Goal: Information Seeking & Learning: Learn about a topic

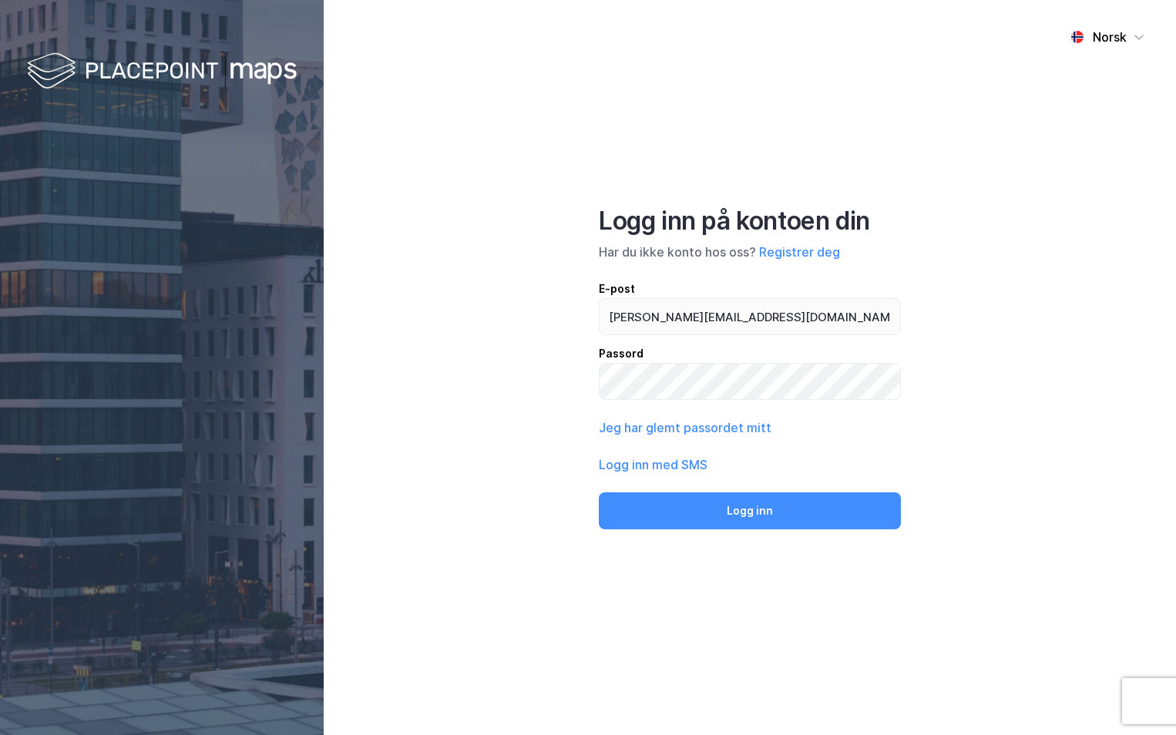
type input "[PERSON_NAME][EMAIL_ADDRESS][DOMAIN_NAME]"
click at [599, 492] on button "Logg inn" at bounding box center [750, 510] width 302 height 37
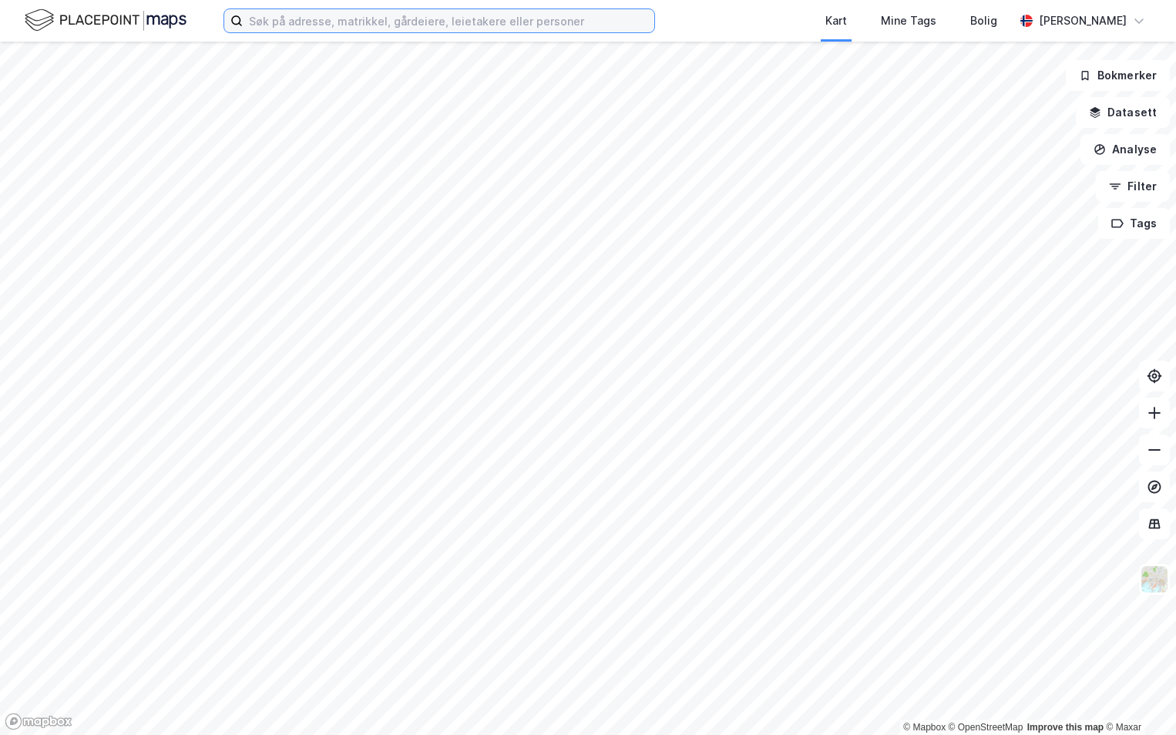
click at [290, 27] on input at bounding box center [448, 20] width 411 height 23
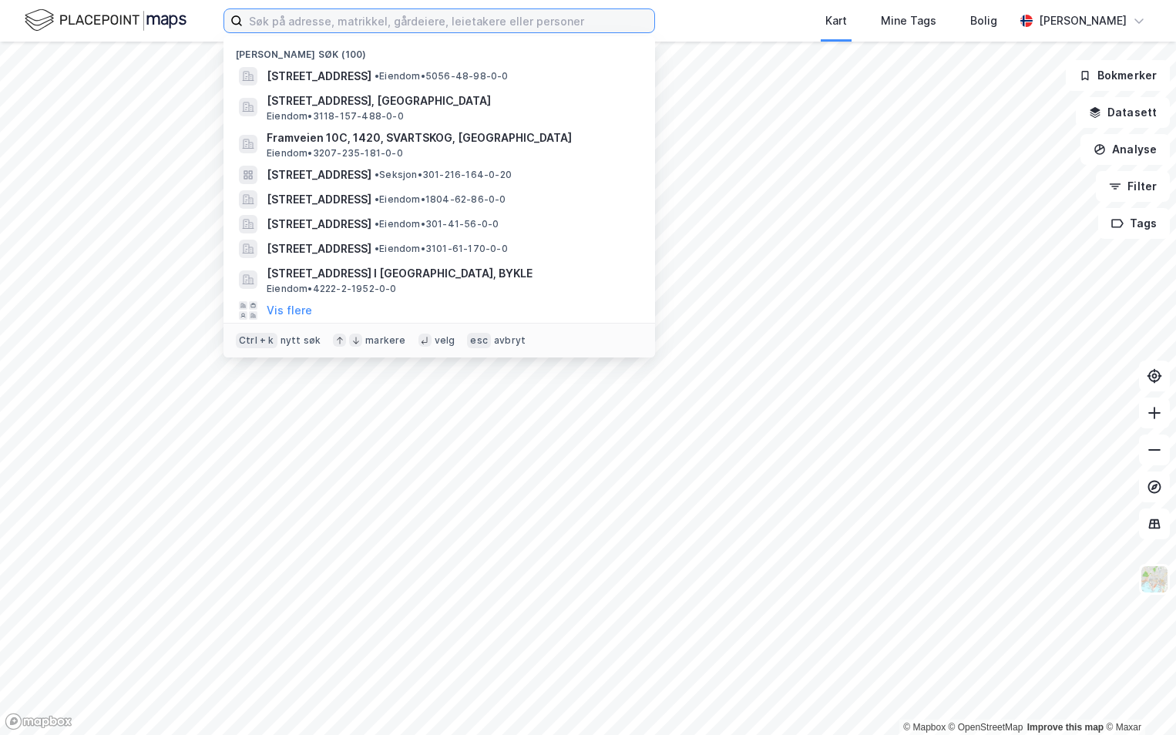
paste input "3446-257/3/0/0"
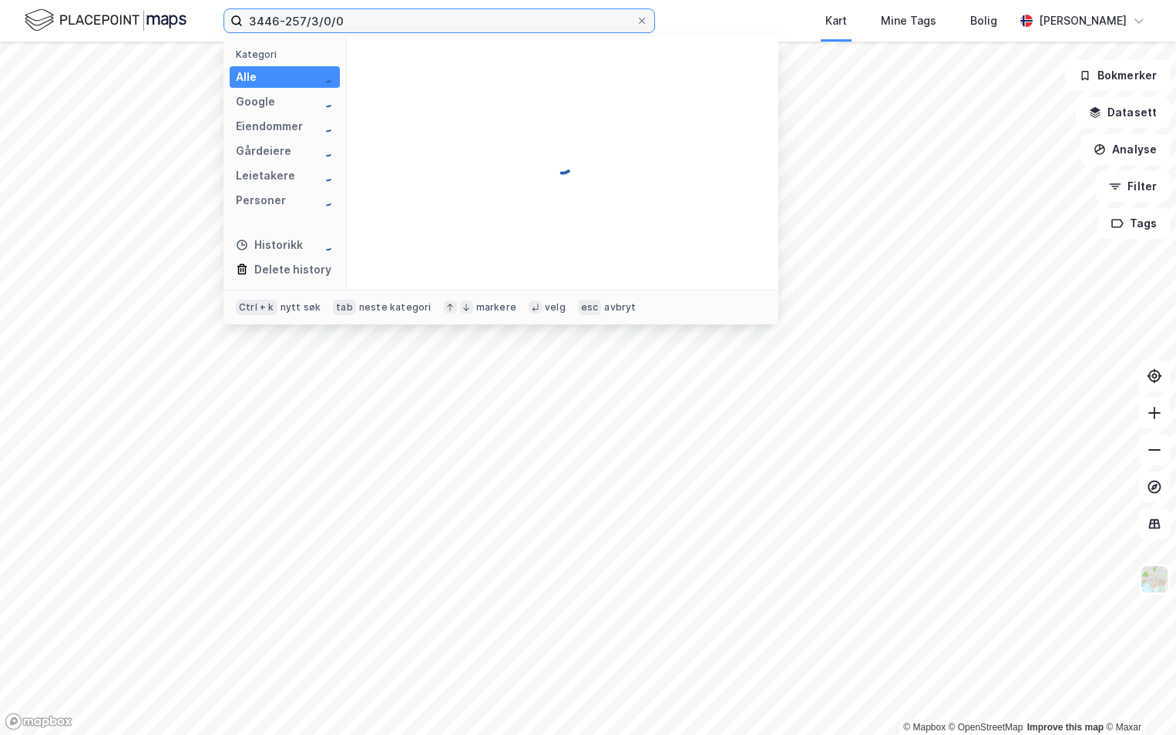
type input "3446-257/3/0/0"
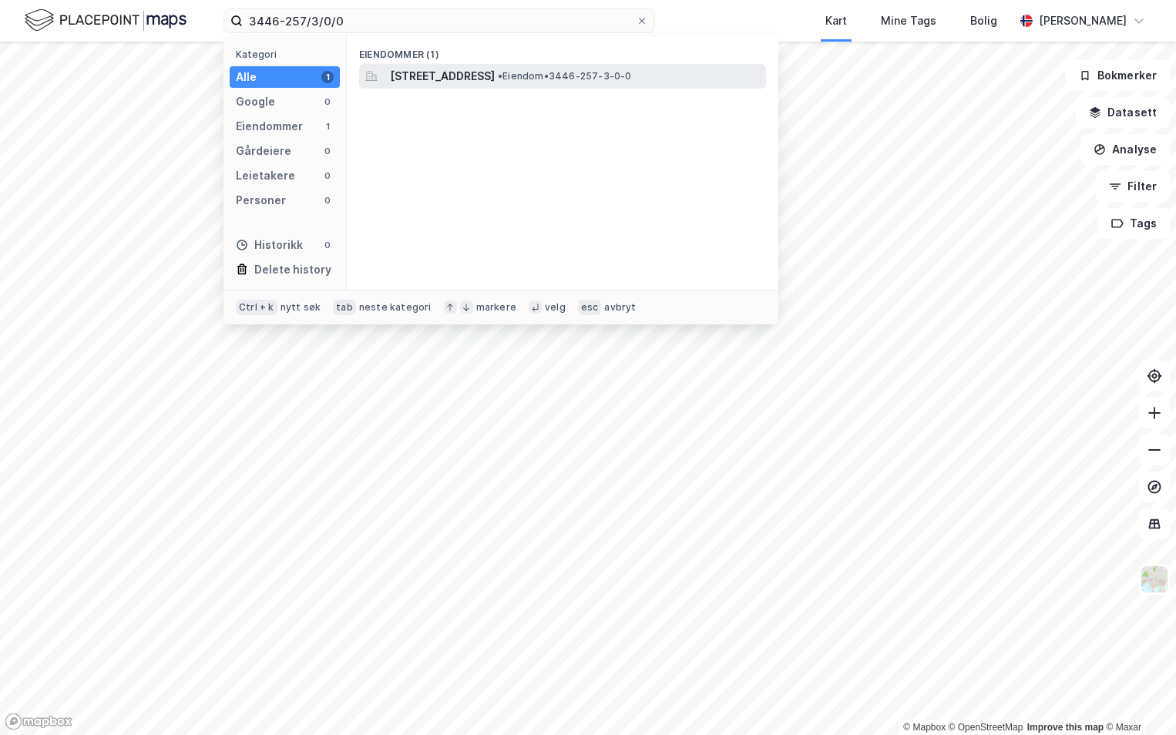
click at [453, 65] on div "[STREET_ADDRESS] • Eiendom • 3446-257-3-0-0" at bounding box center [562, 76] width 407 height 25
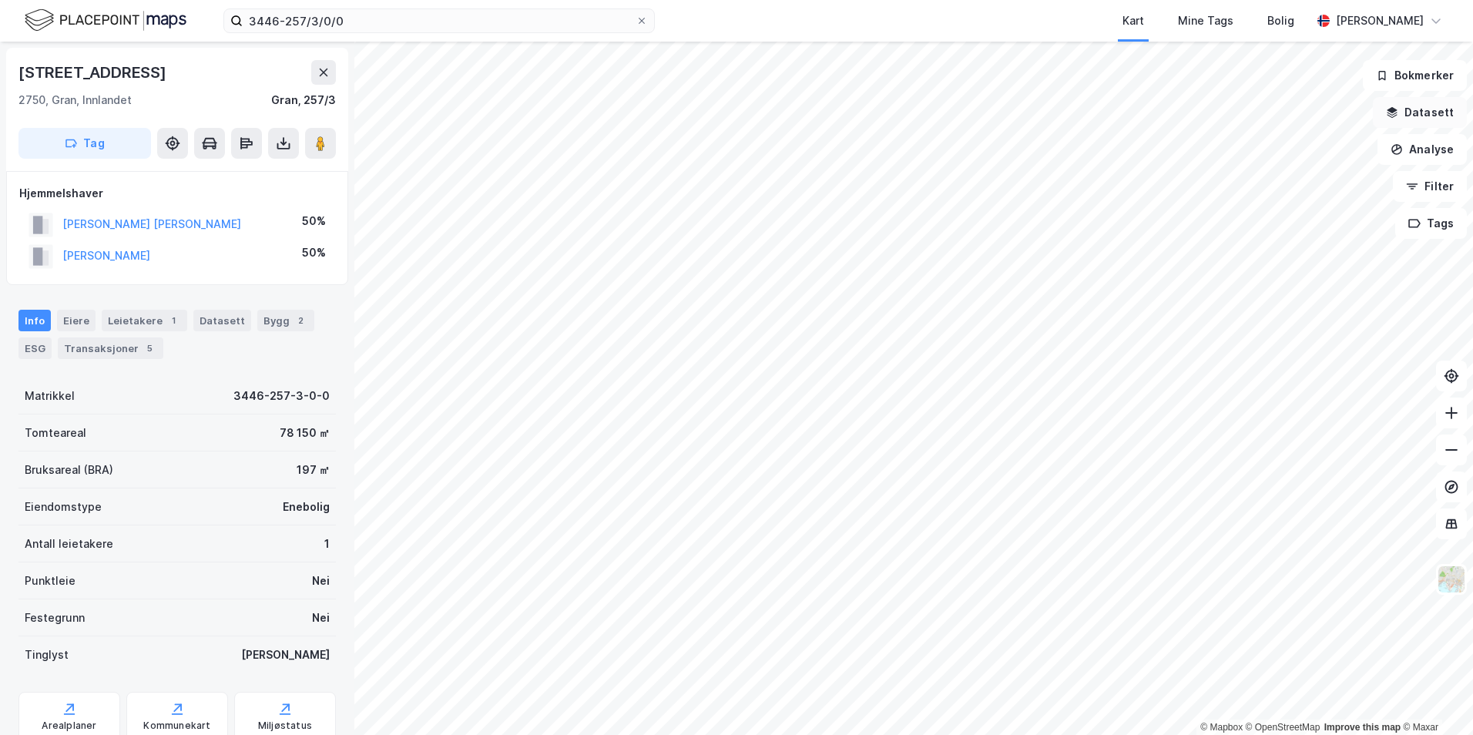
click at [1175, 113] on button "Datasett" at bounding box center [1420, 112] width 94 height 31
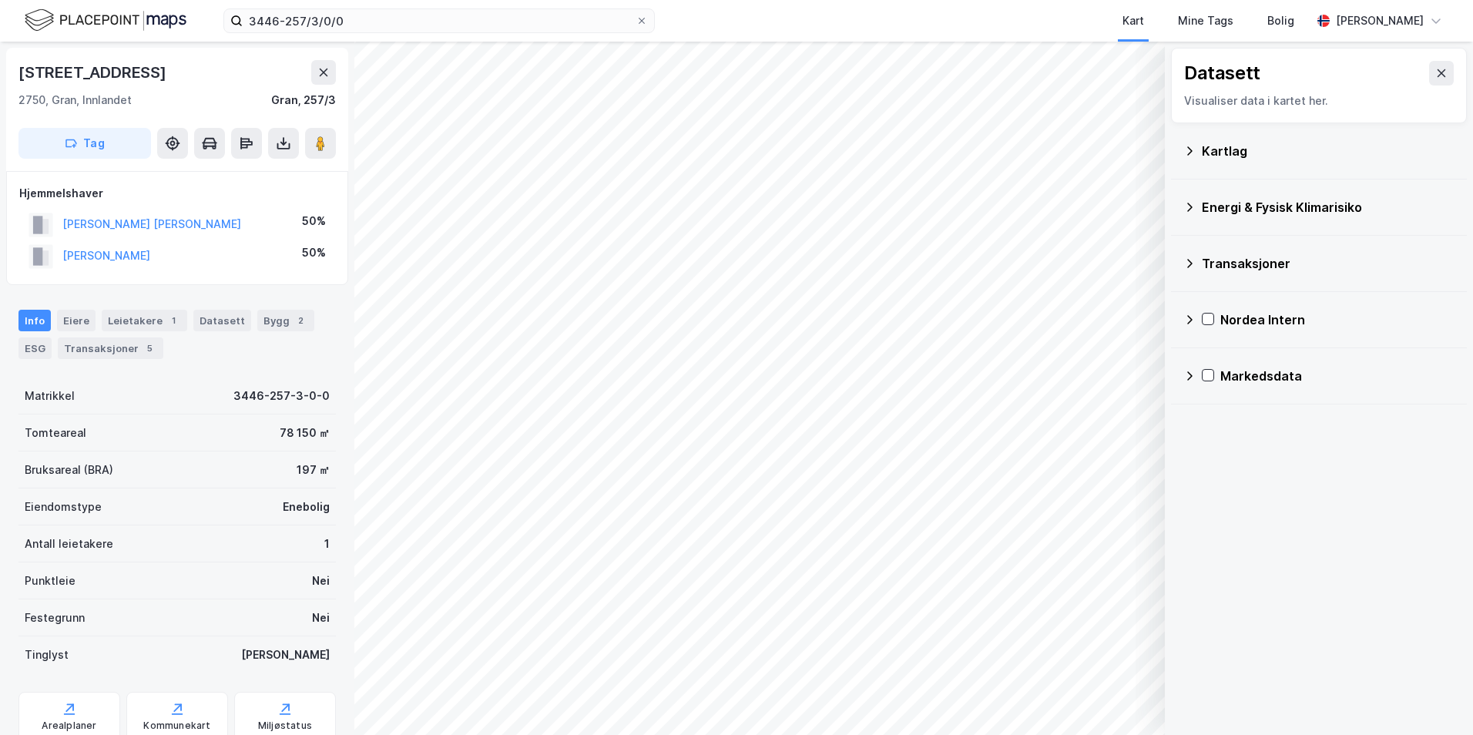
click at [1175, 152] on div "Kartlag" at bounding box center [1328, 151] width 253 height 18
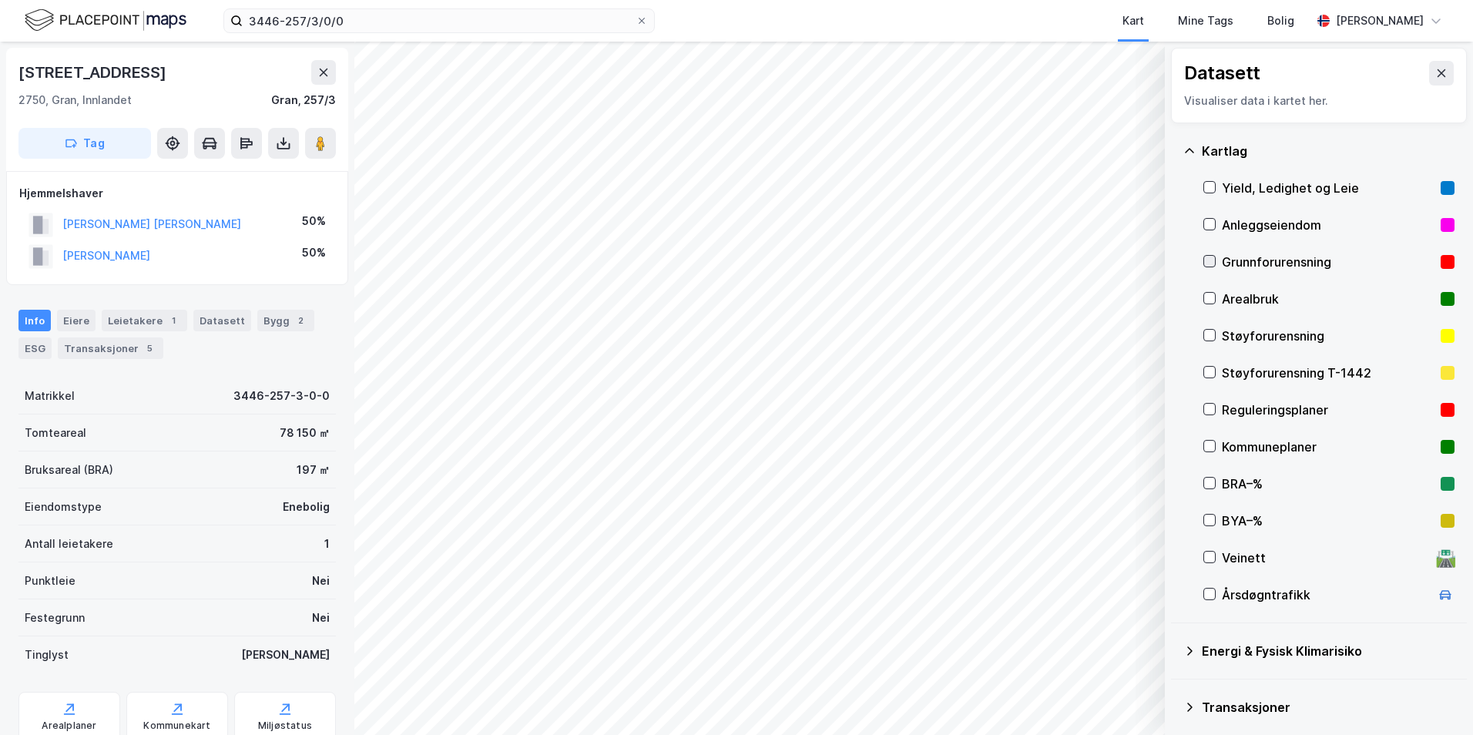
click at [1175, 259] on icon at bounding box center [1209, 261] width 11 height 11
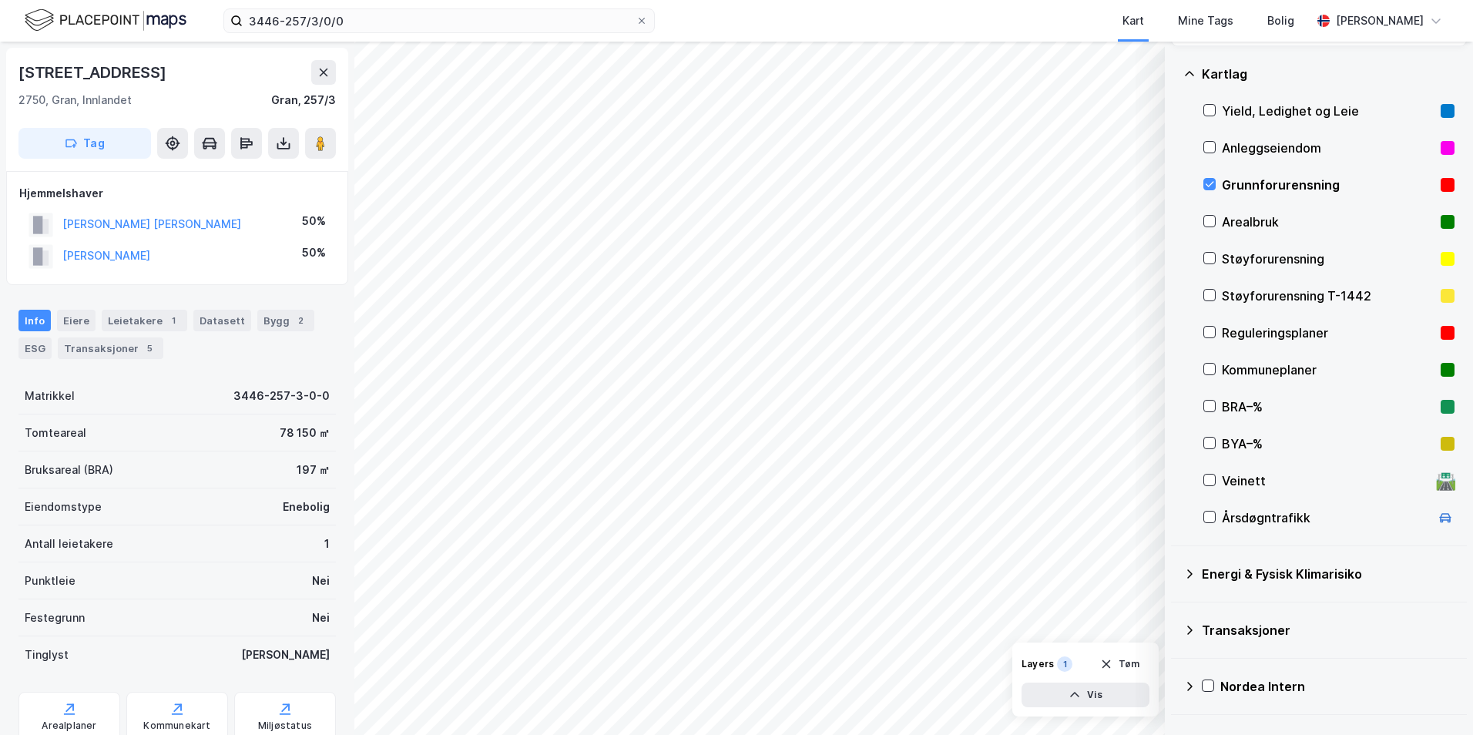
click at [1175, 572] on icon at bounding box center [1189, 574] width 12 height 12
click at [1175, 606] on icon at bounding box center [1227, 610] width 11 height 11
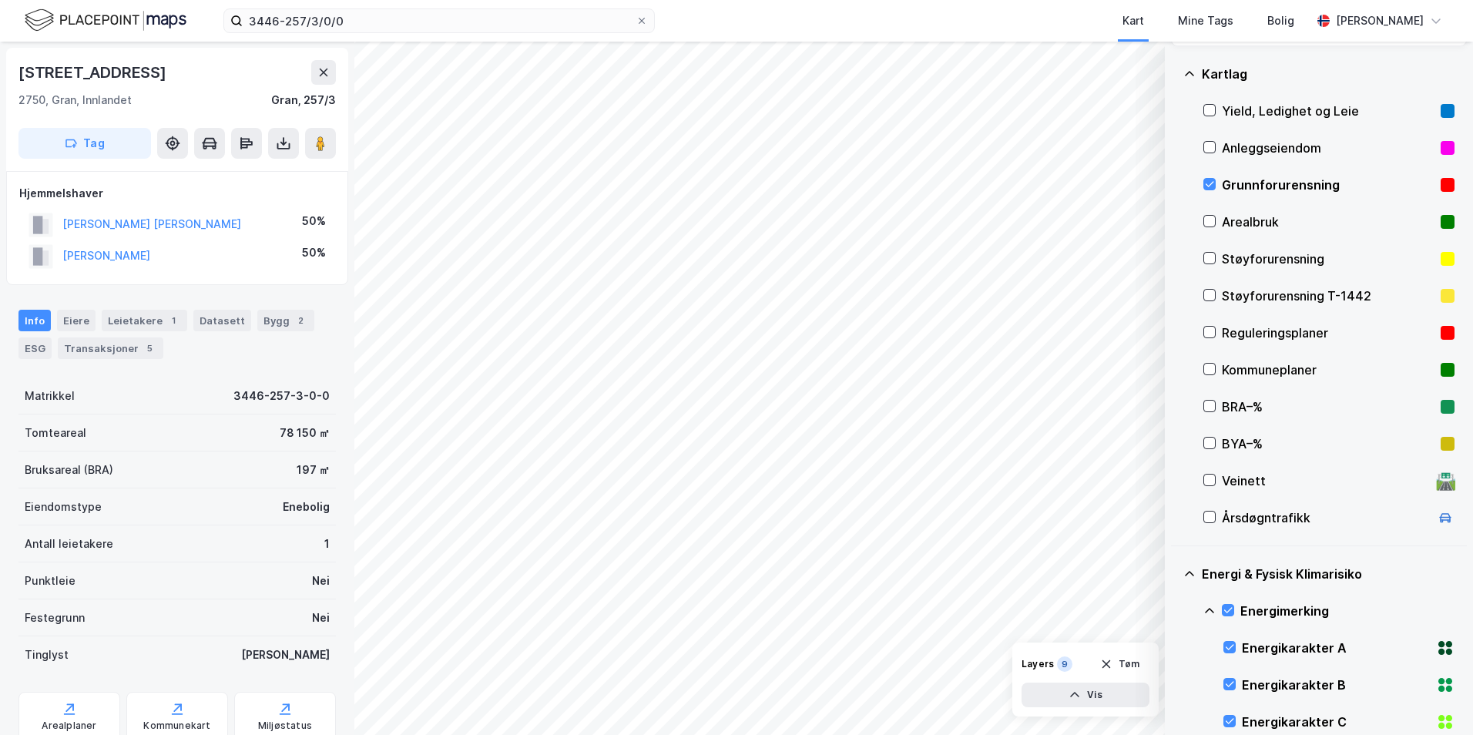
click at [1175, 613] on icon at bounding box center [1209, 611] width 12 height 12
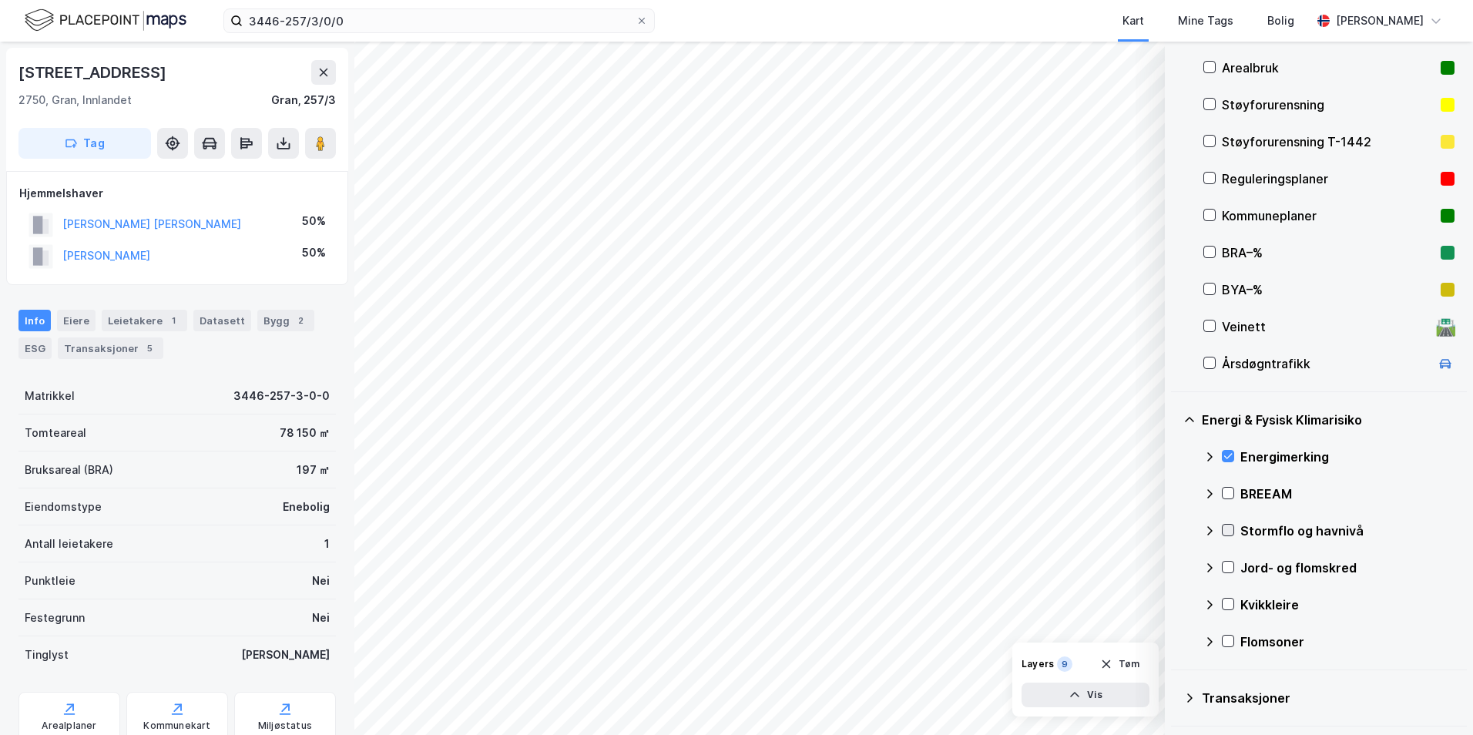
click at [1175, 528] on icon at bounding box center [1227, 530] width 11 height 11
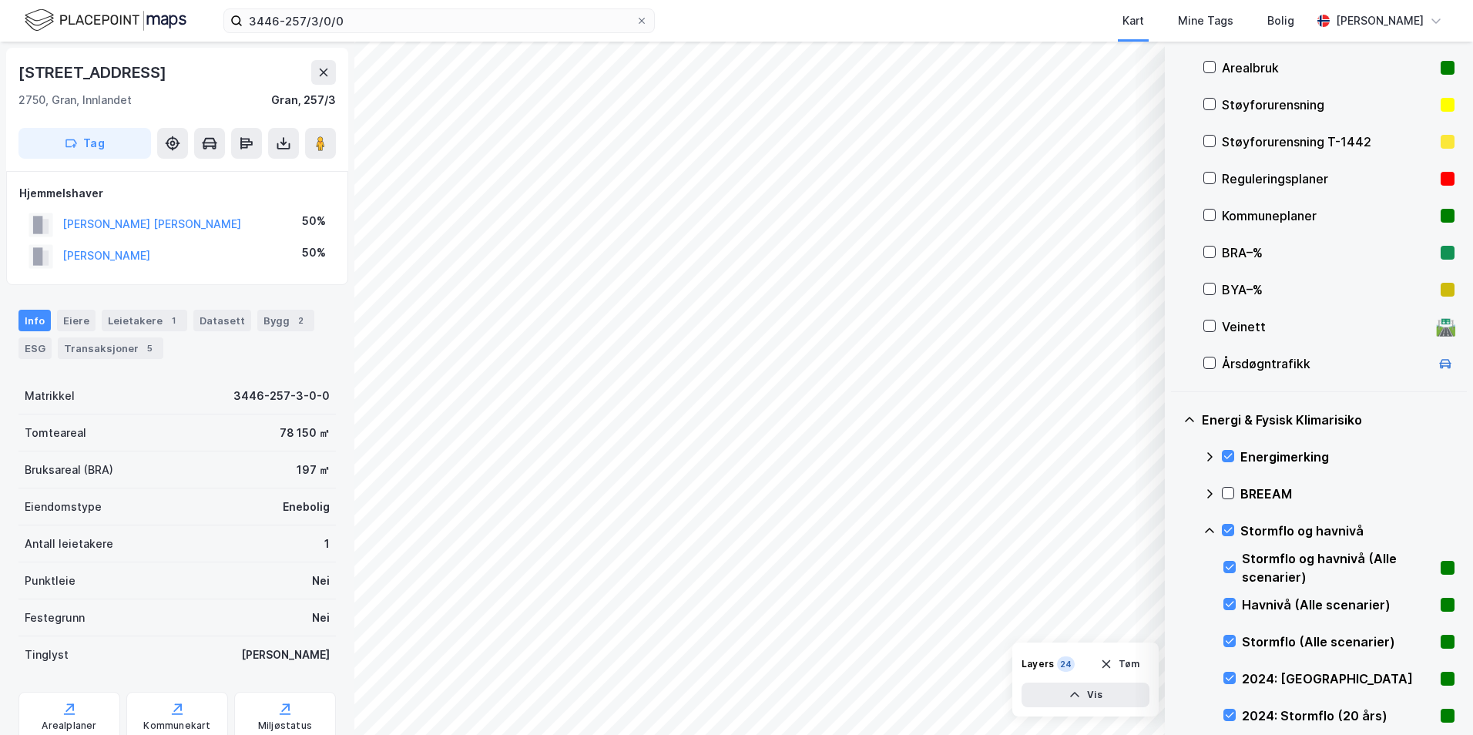
click at [1175, 528] on icon at bounding box center [1209, 531] width 12 height 12
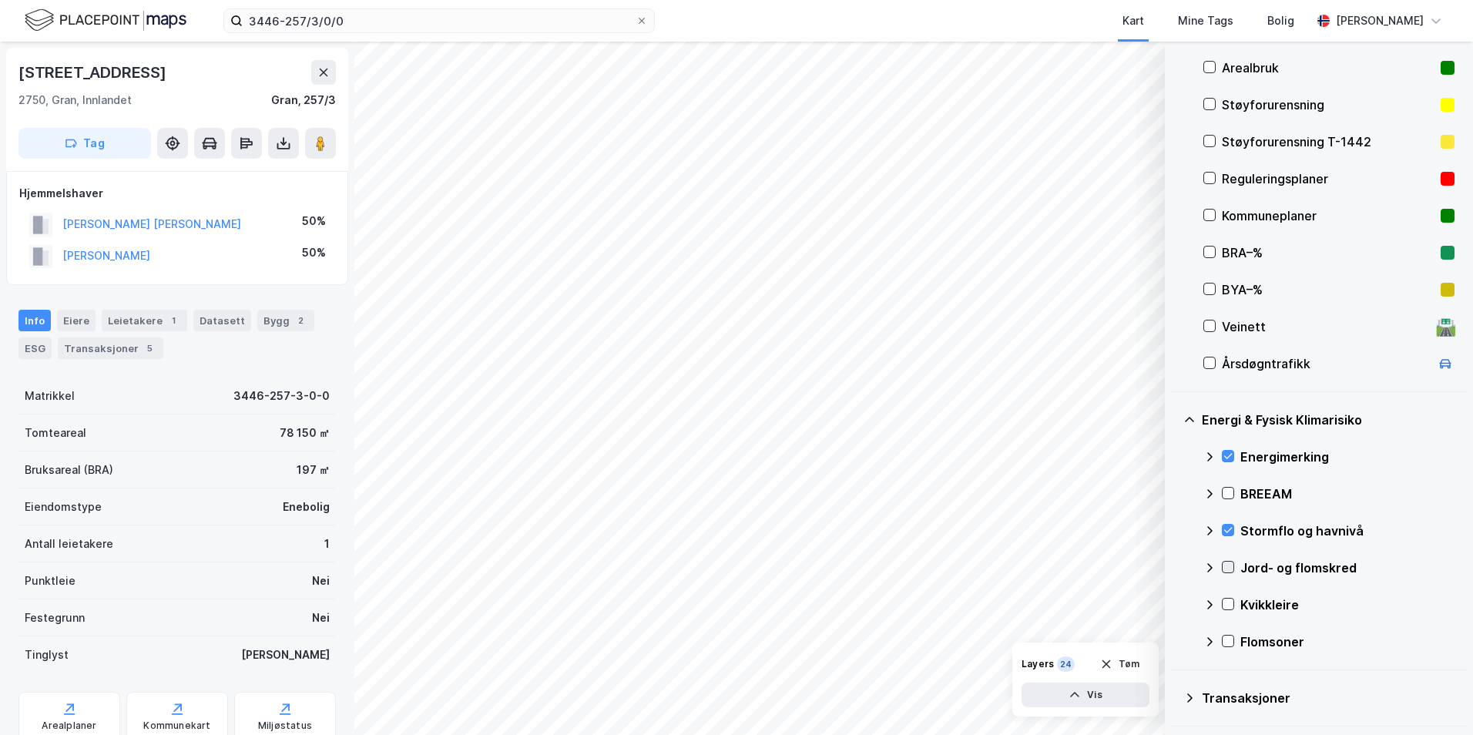
click at [1175, 568] on icon at bounding box center [1228, 567] width 8 height 5
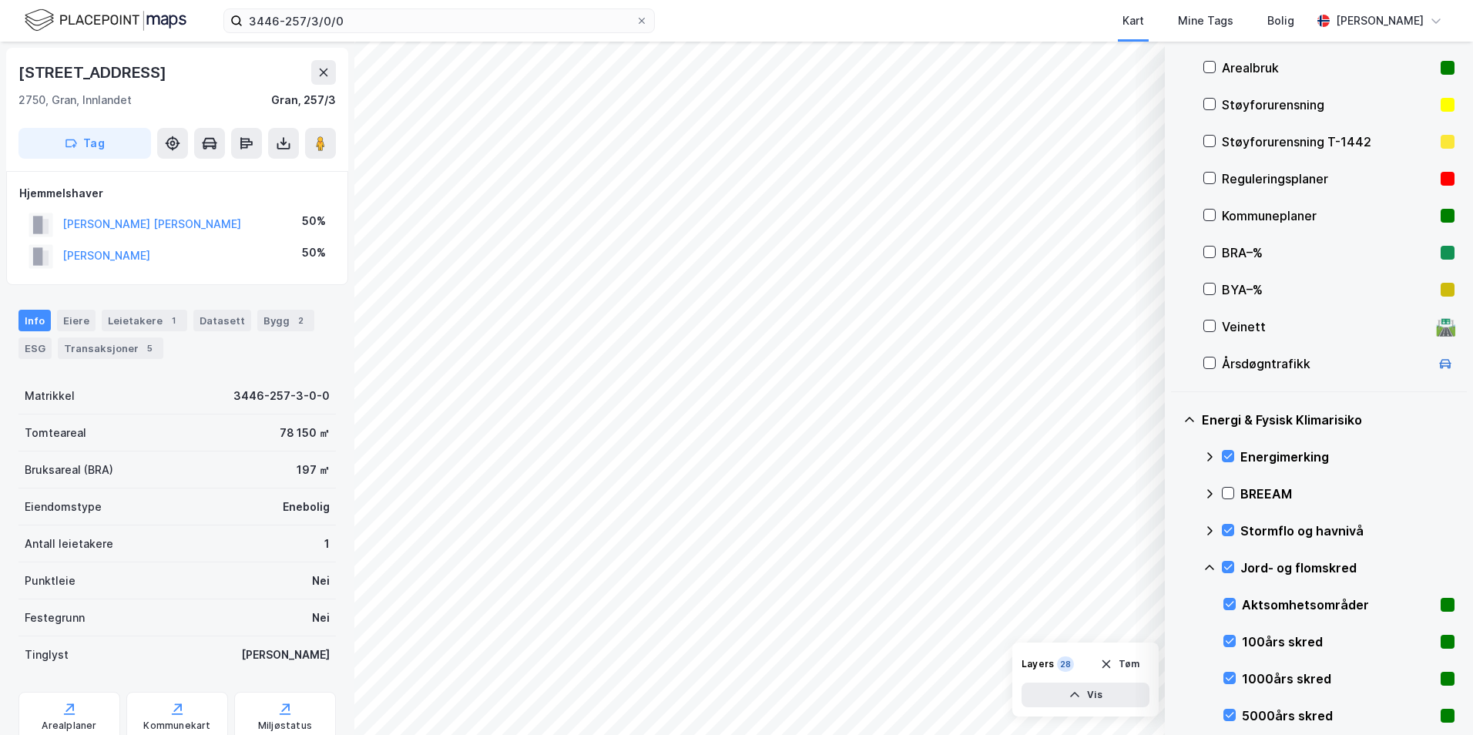
click at [1175, 568] on icon at bounding box center [1209, 568] width 12 height 12
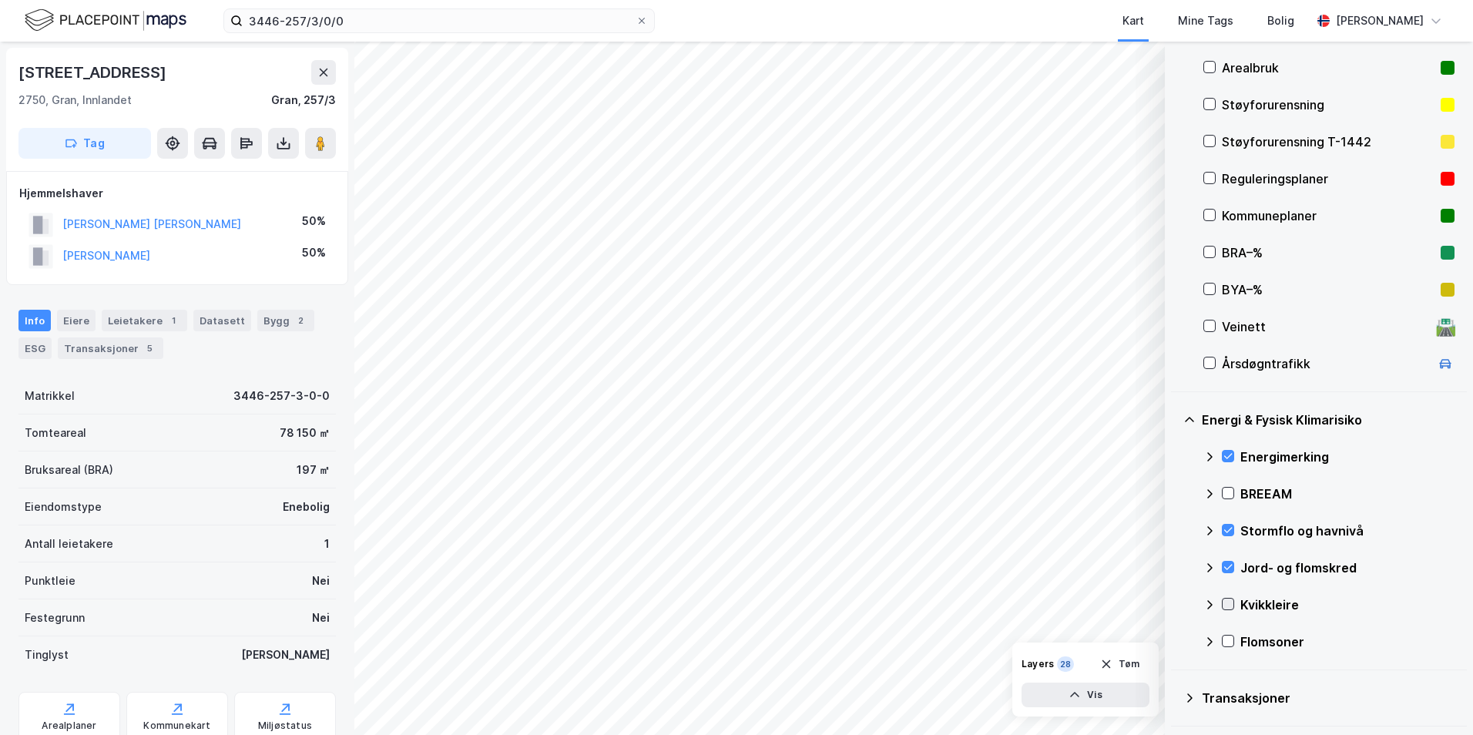
click at [1175, 603] on icon at bounding box center [1227, 604] width 11 height 11
click at [1175, 605] on icon at bounding box center [1209, 605] width 12 height 12
click at [1175, 641] on icon at bounding box center [1227, 641] width 11 height 11
click at [1175, 642] on icon at bounding box center [1209, 642] width 12 height 12
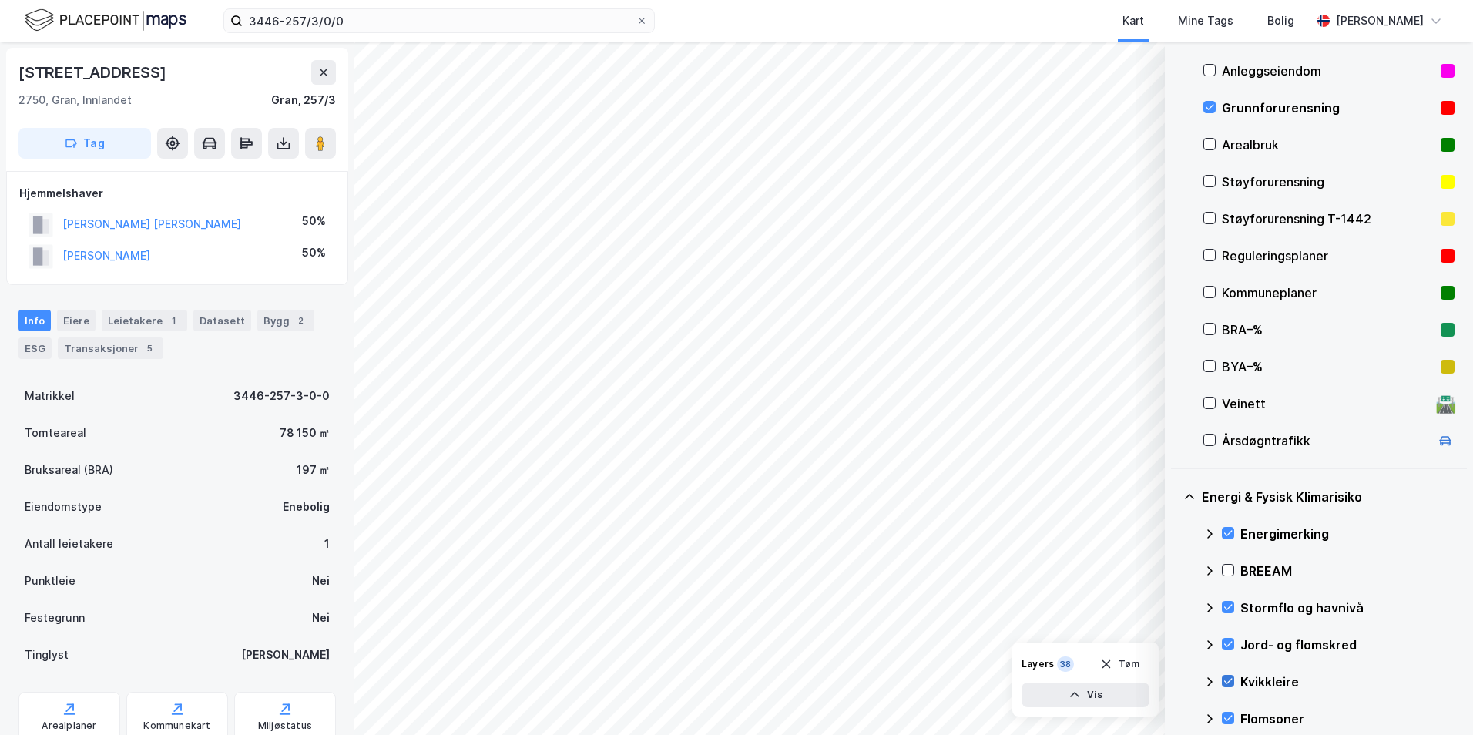
click at [1175, 683] on icon at bounding box center [1228, 681] width 8 height 5
click at [1175, 683] on icon at bounding box center [1209, 681] width 9 height 5
click at [1175, 643] on icon at bounding box center [1227, 644] width 11 height 11
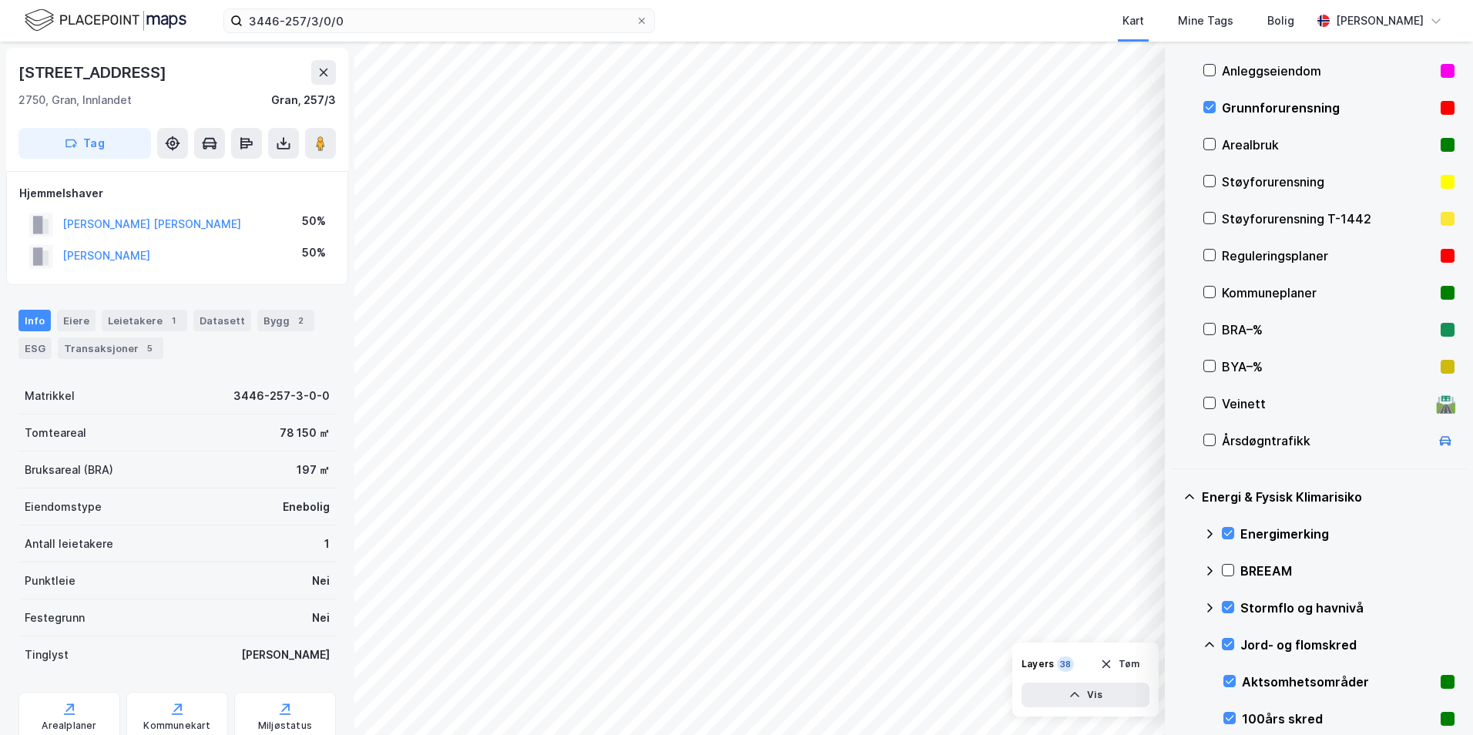
click at [1175, 643] on icon at bounding box center [1209, 644] width 9 height 5
